Goal: Information Seeking & Learning: Learn about a topic

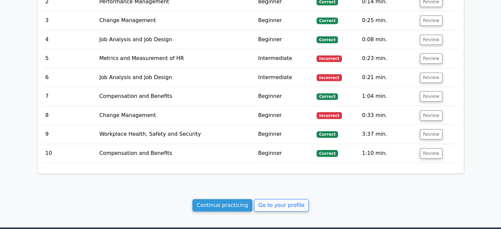
scroll to position [659, 0]
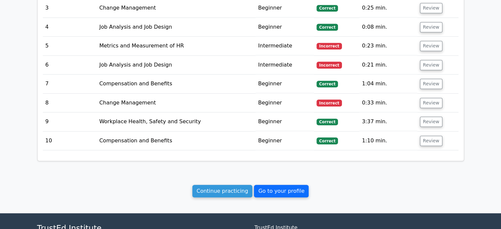
click at [264, 187] on link "Go to your profile" at bounding box center [281, 191] width 55 height 13
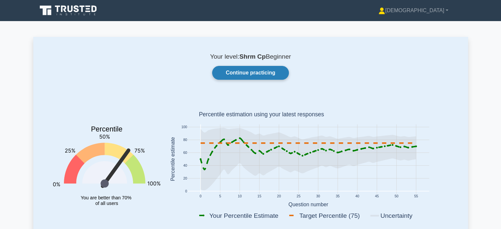
click at [234, 70] on link "Continue practicing" at bounding box center [250, 73] width 76 height 14
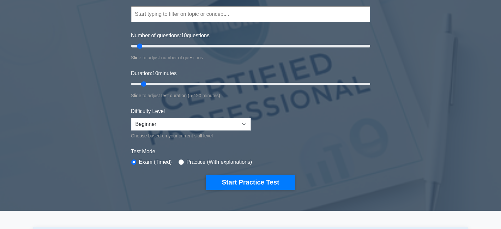
scroll to position [66, 0]
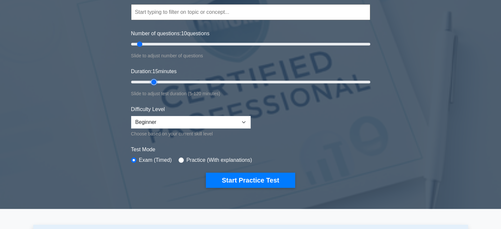
drag, startPoint x: 148, startPoint y: 80, endPoint x: 156, endPoint y: 83, distance: 8.4
type input "15"
click at [156, 83] on input "Duration: 15 minutes" at bounding box center [250, 82] width 239 height 8
drag, startPoint x: 140, startPoint y: 42, endPoint x: 150, endPoint y: 43, distance: 10.3
type input "20"
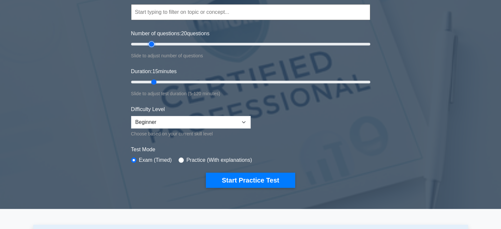
click at [150, 43] on input "Number of questions: 20 questions" at bounding box center [250, 44] width 239 height 8
